Goal: Task Accomplishment & Management: Manage account settings

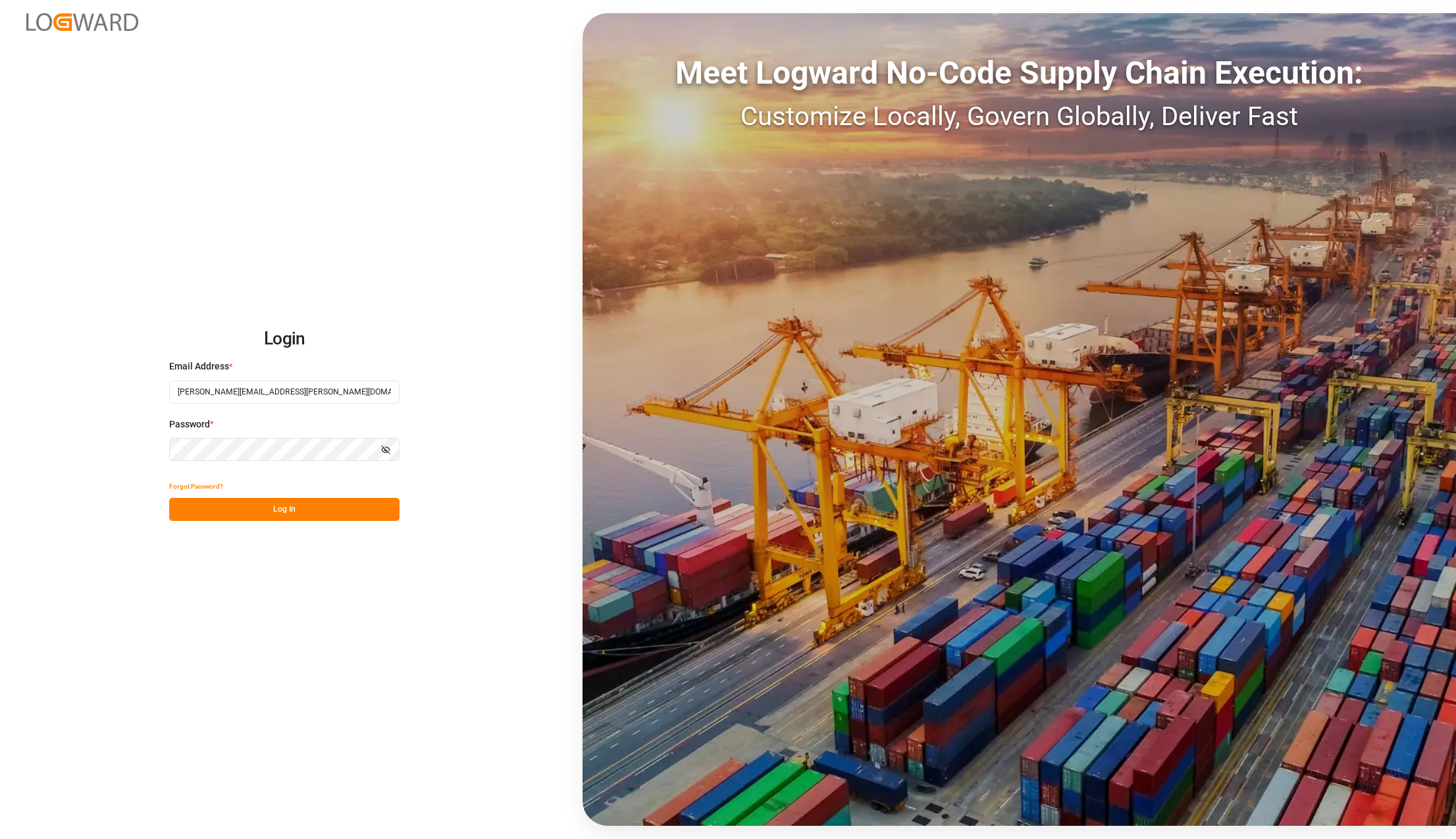
click at [235, 509] on button "Log In" at bounding box center [284, 509] width 230 height 23
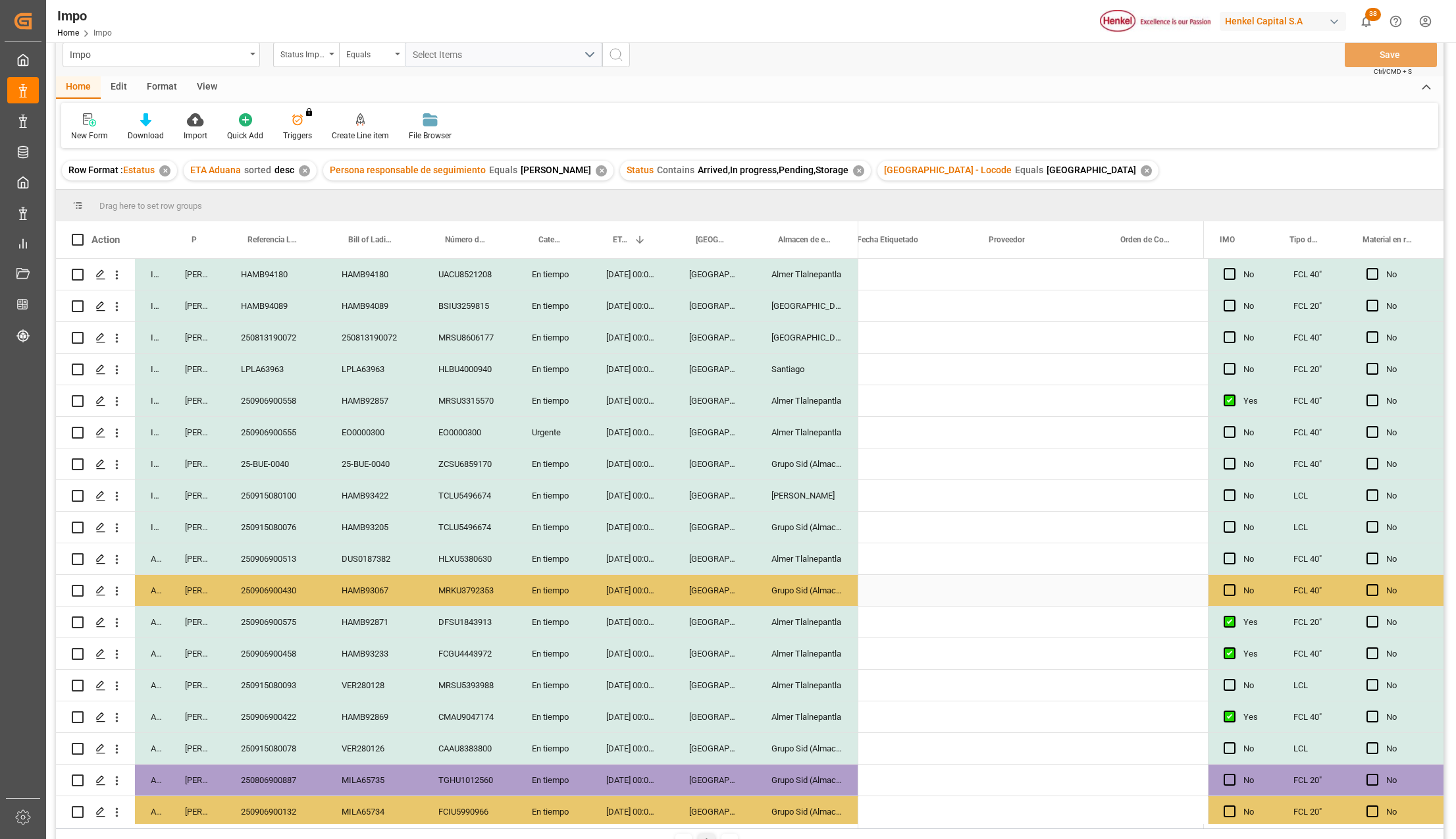
scroll to position [0, 554]
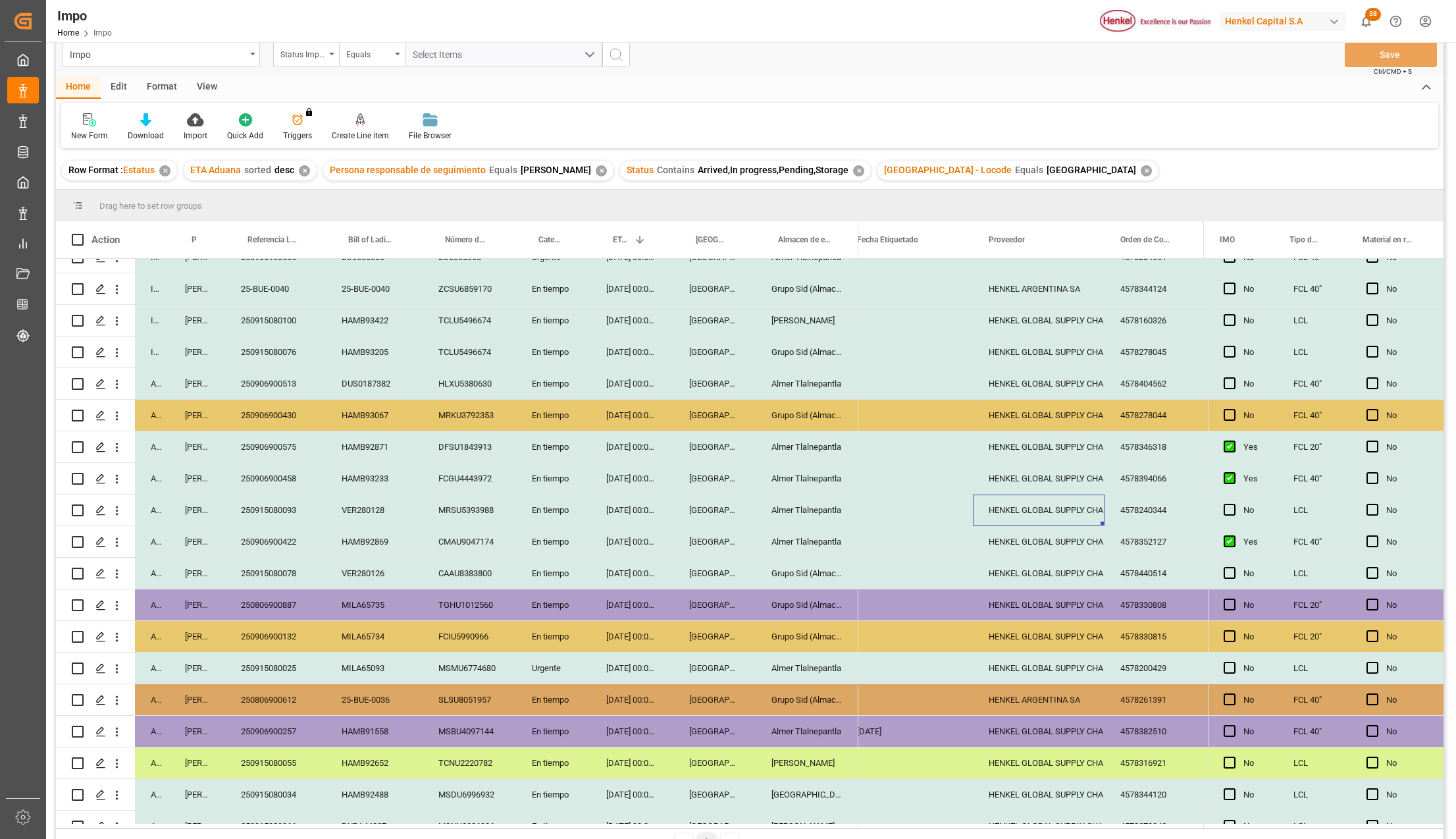
click at [554, 582] on div "En tiempo" at bounding box center [553, 574] width 74 height 31
click at [568, 583] on button "En tiempo" at bounding box center [553, 581] width 54 height 25
click at [556, 674] on div "Urgente" at bounding box center [553, 655] width 52 height 40
click at [614, 692] on div "28-08-2025 00:00:00" at bounding box center [632, 699] width 83 height 31
click at [809, 570] on div "Grupo Sid (Almacenaje y Distribucion AVIOR)" at bounding box center [807, 574] width 102 height 31
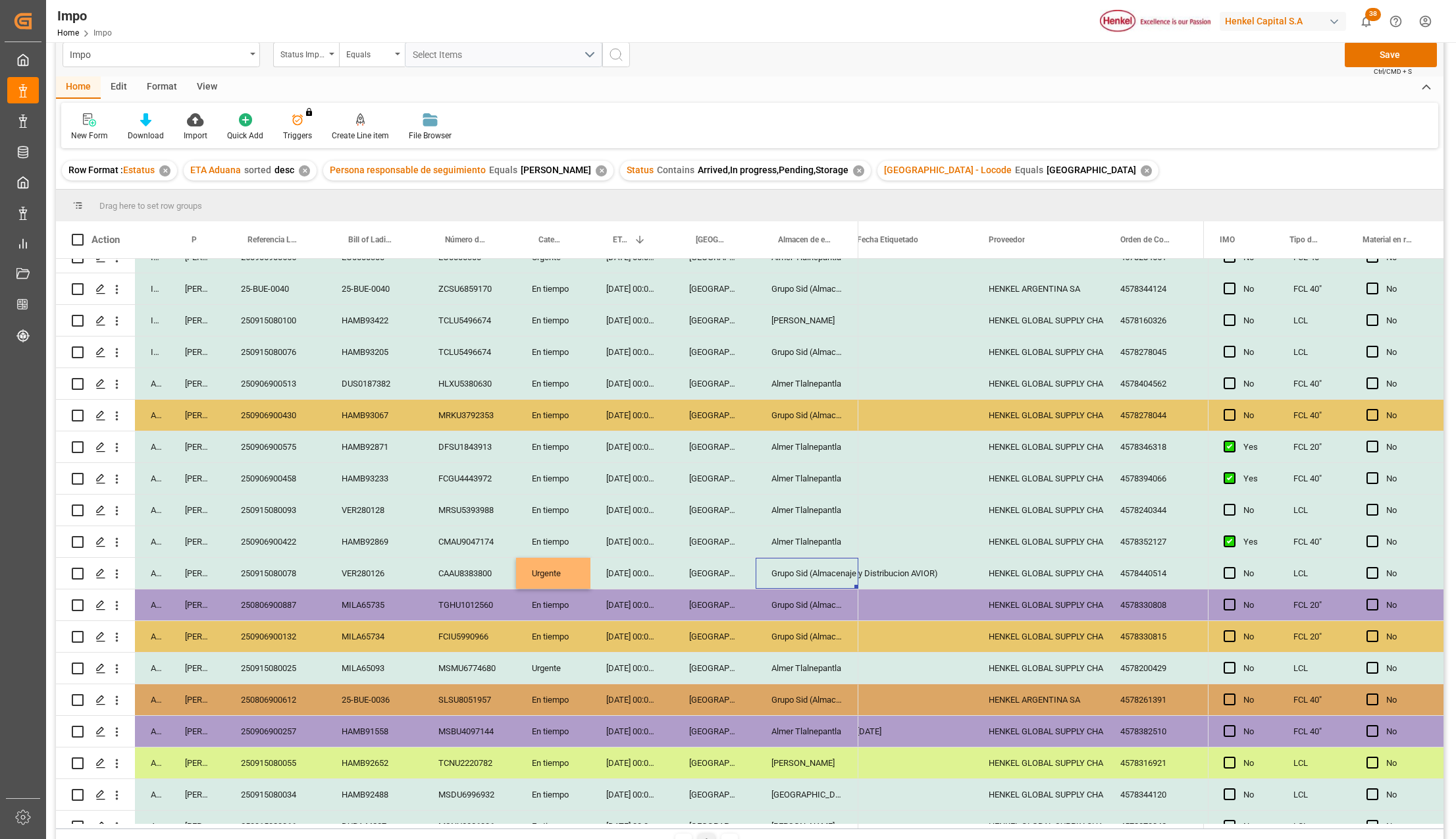
scroll to position [0, 0]
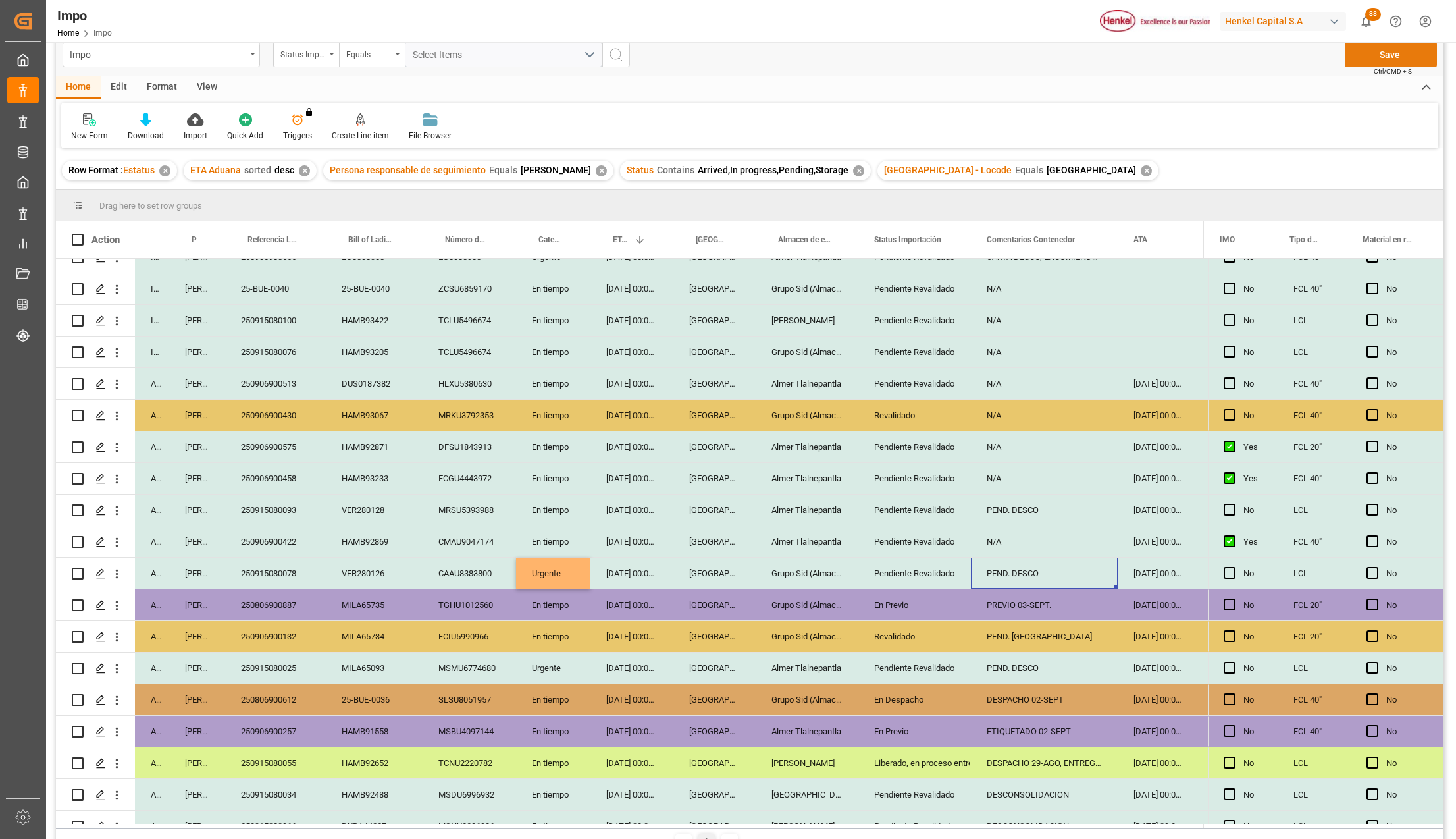
click at [1373, 61] on button "Save" at bounding box center [1391, 55] width 93 height 25
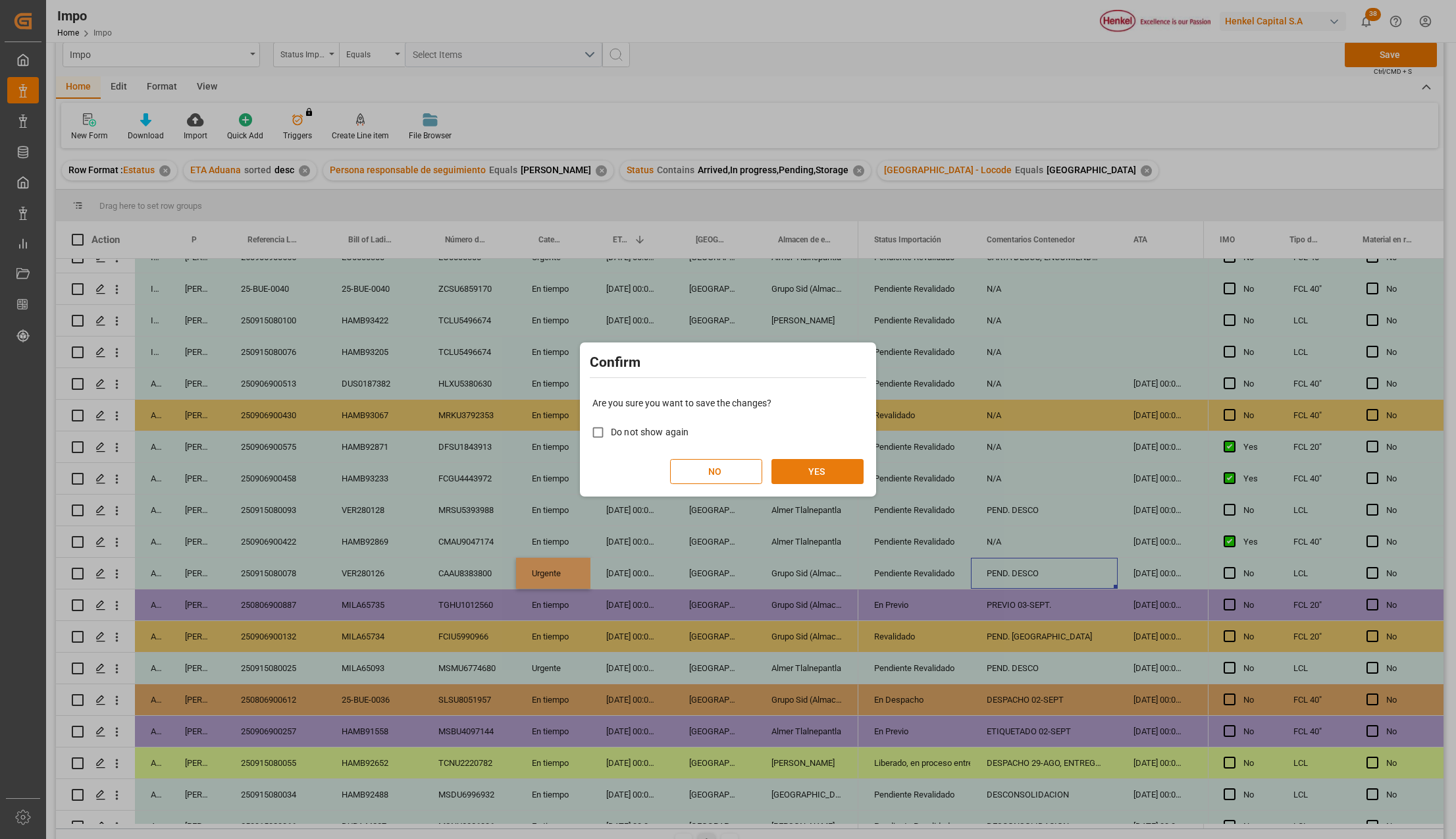
click at [827, 466] on button "YES" at bounding box center [817, 472] width 93 height 25
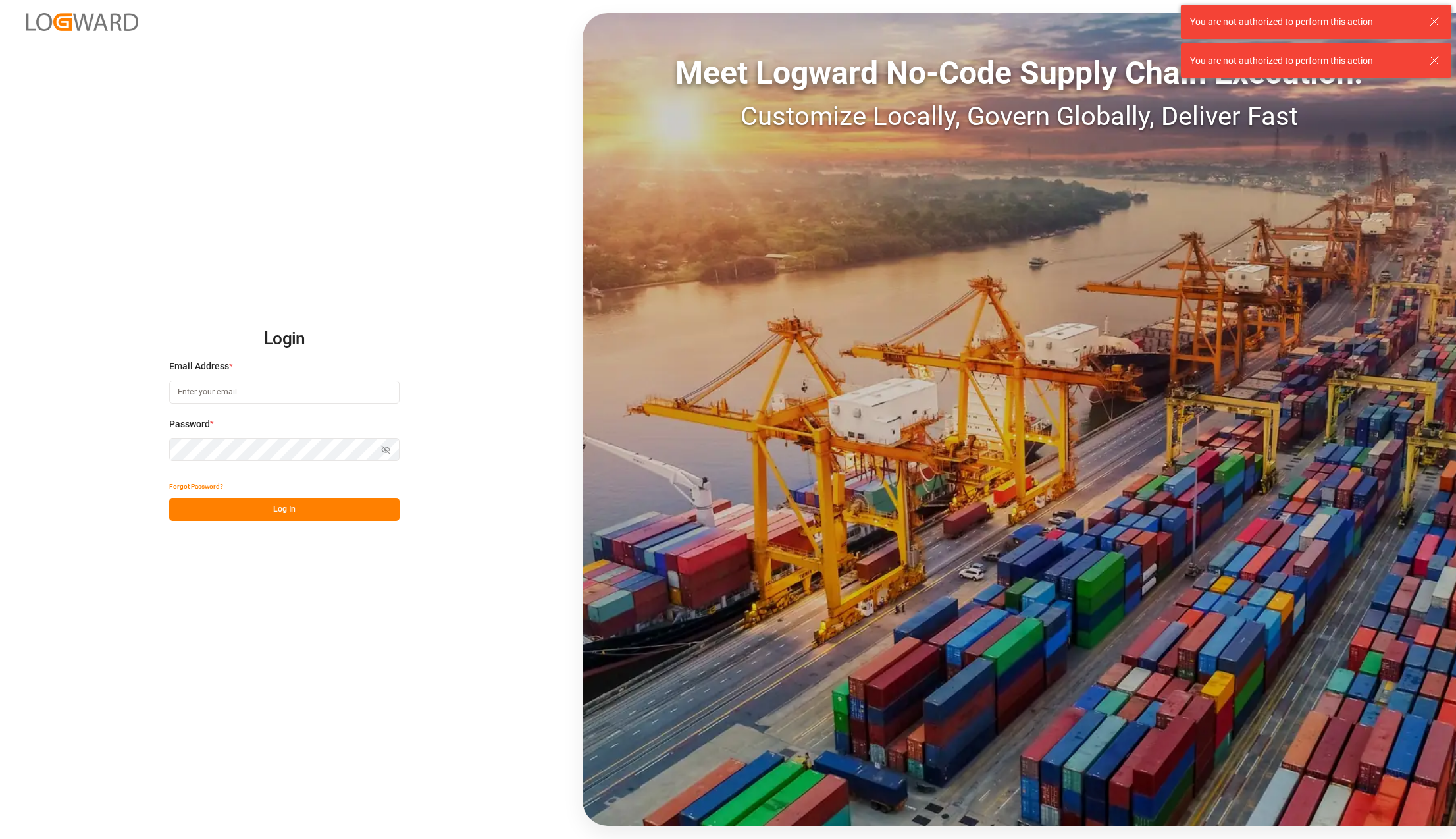
type input "[PERSON_NAME][EMAIL_ADDRESS][PERSON_NAME][DOMAIN_NAME]"
click at [341, 512] on button "Log In" at bounding box center [284, 509] width 230 height 23
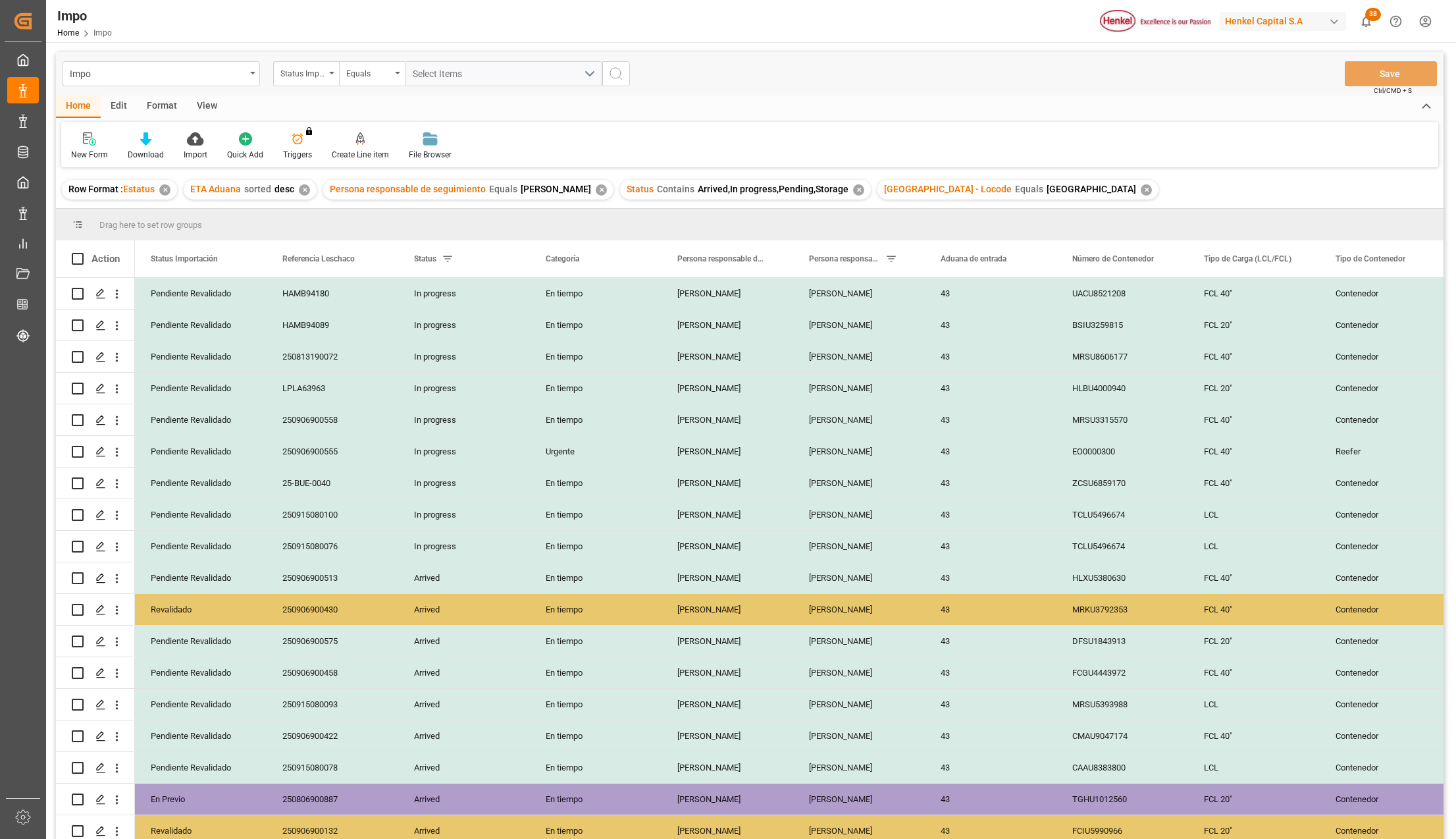
click at [204, 100] on div "View" at bounding box center [207, 106] width 40 height 22
click at [163, 146] on div "Standard Templates" at bounding box center [149, 146] width 86 height 29
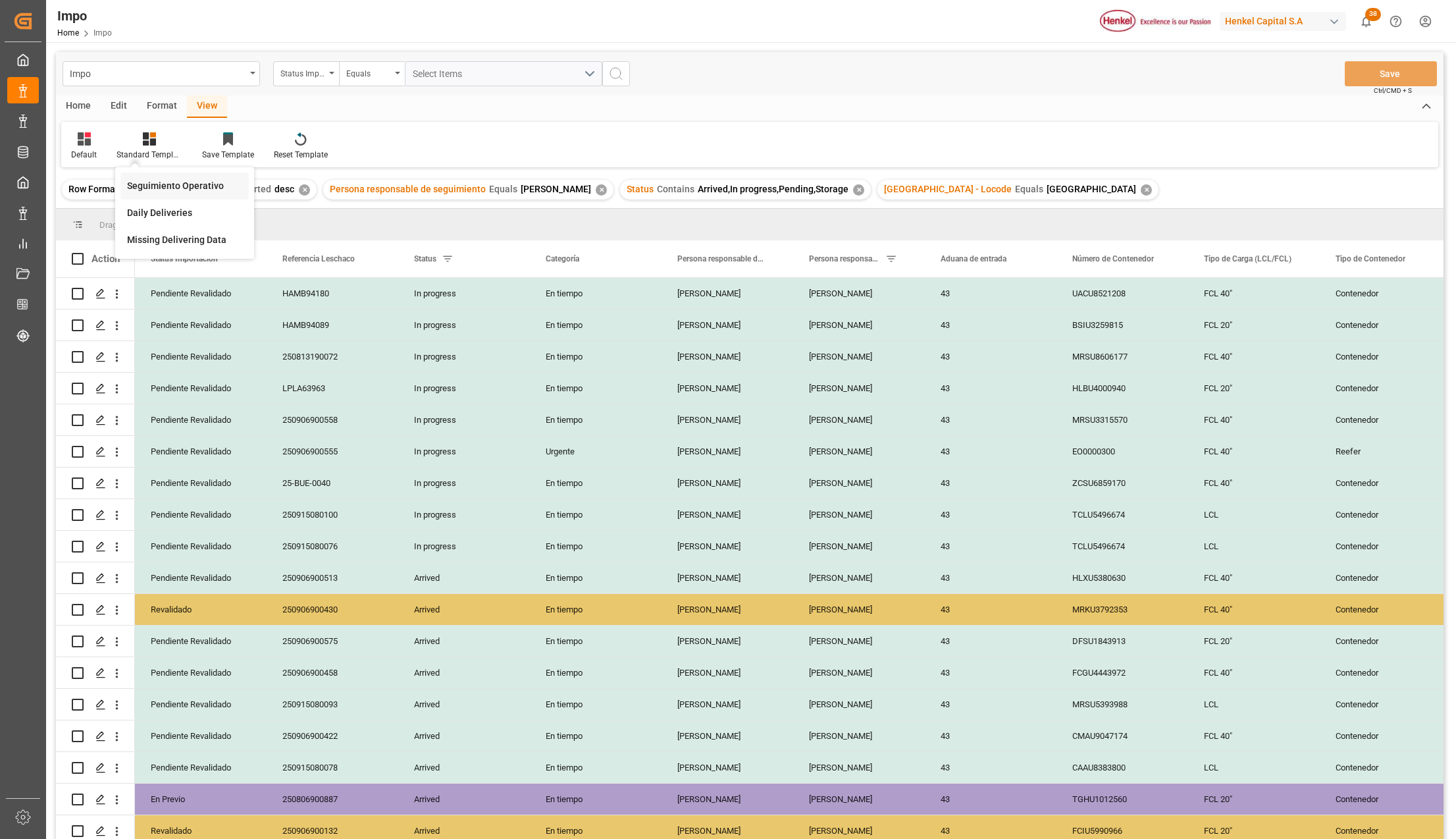
click at [167, 180] on div "Seguimiento Operativo" at bounding box center [184, 186] width 115 height 14
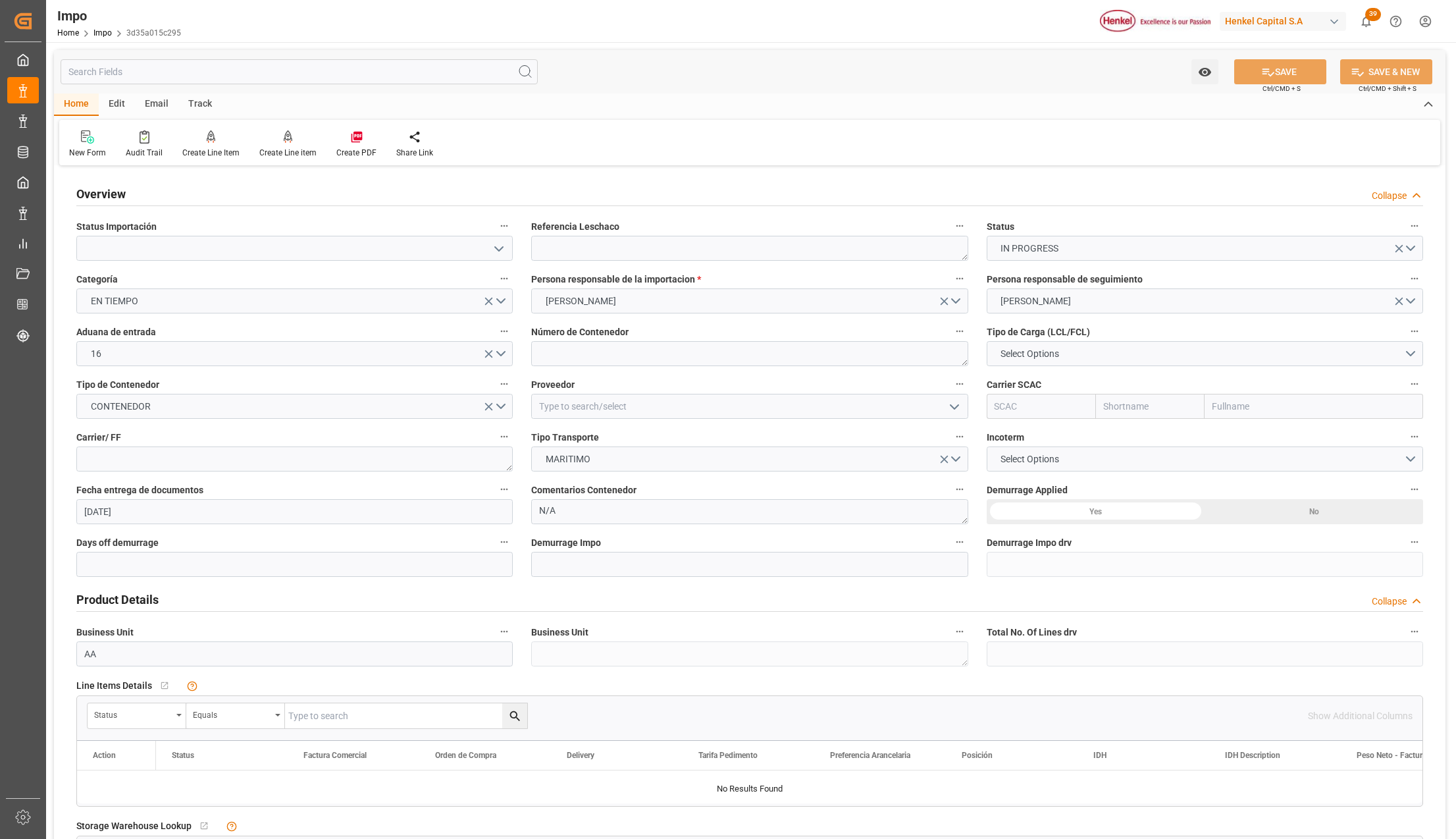
click at [145, 103] on div "Email" at bounding box center [156, 104] width 44 height 22
click at [82, 101] on div "Home" at bounding box center [76, 104] width 45 height 22
click at [104, 29] on link "Impo" at bounding box center [102, 32] width 19 height 9
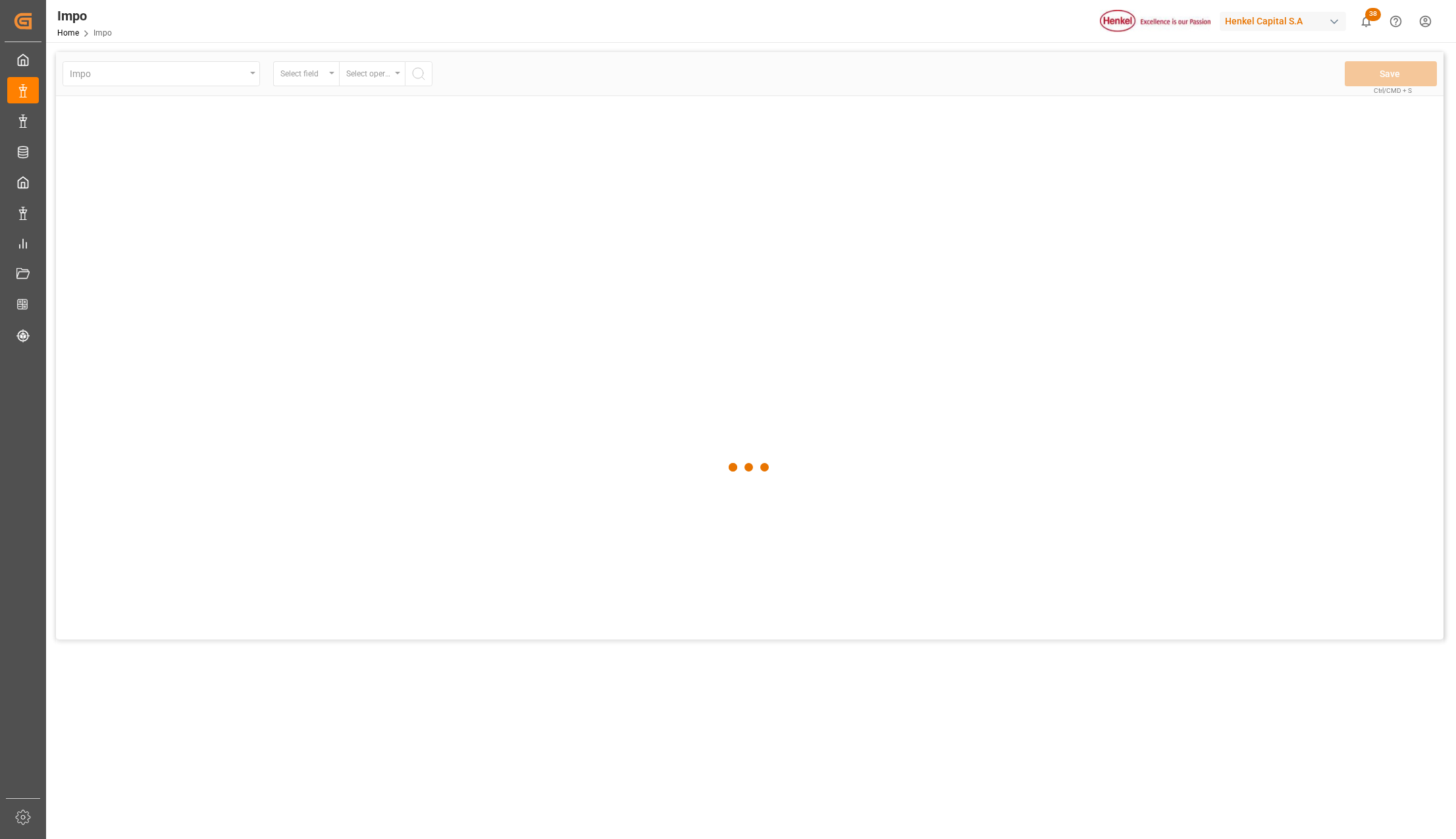
click at [370, 291] on div at bounding box center [749, 467] width 1388 height 831
